Goal: Information Seeking & Learning: Learn about a topic

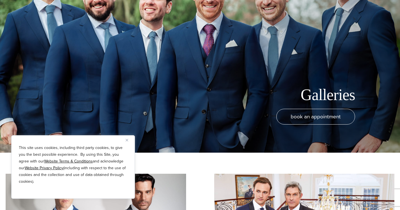
scroll to position [57, 0]
click at [126, 139] on img "Close" at bounding box center [127, 140] width 3 height 3
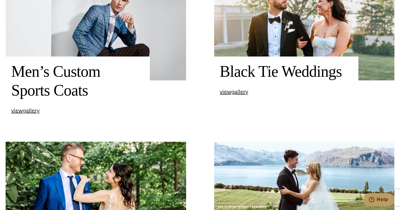
scroll to position [172, 0]
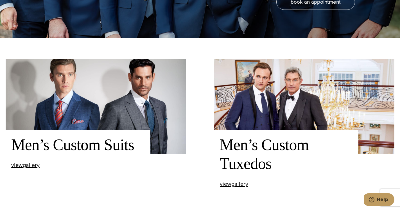
click at [96, 115] on img at bounding box center [96, 106] width 180 height 95
click at [26, 168] on span "view Men’s Custom Suits gallery" at bounding box center [25, 165] width 28 height 8
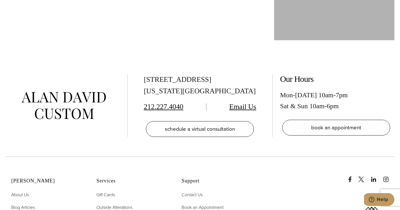
scroll to position [2635, 0]
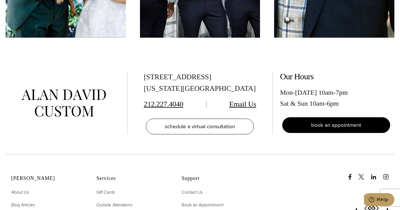
click at [317, 126] on span "book an appointment" at bounding box center [336, 125] width 50 height 8
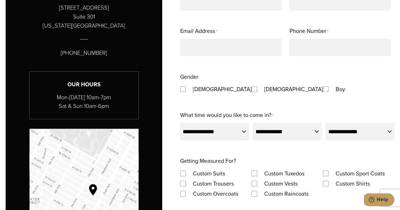
scroll to position [344, 0]
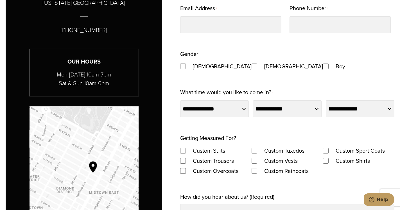
click at [290, 125] on div "**********" at bounding box center [287, 164] width 214 height 414
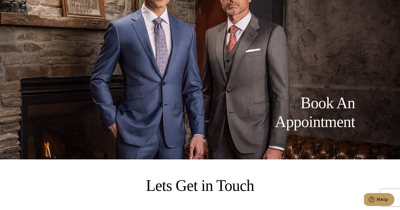
scroll to position [0, 0]
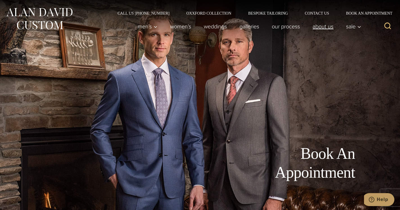
click at [326, 26] on link "About Us" at bounding box center [322, 26] width 33 height 11
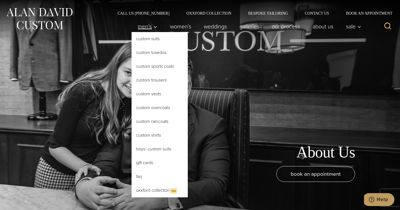
click at [142, 27] on span "Men’s" at bounding box center [148, 27] width 20 height 6
click at [138, 176] on link "FAQ" at bounding box center [159, 176] width 56 height 13
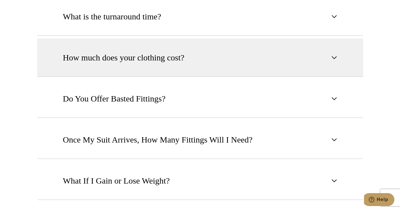
click at [121, 56] on span "How much does your clothing cost?" at bounding box center [123, 57] width 121 height 12
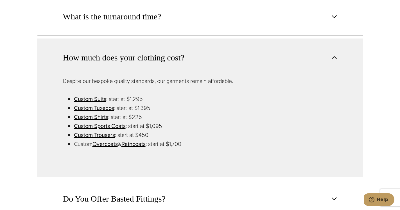
click at [121, 56] on span "How much does your clothing cost?" at bounding box center [123, 57] width 121 height 12
